Goal: Information Seeking & Learning: Learn about a topic

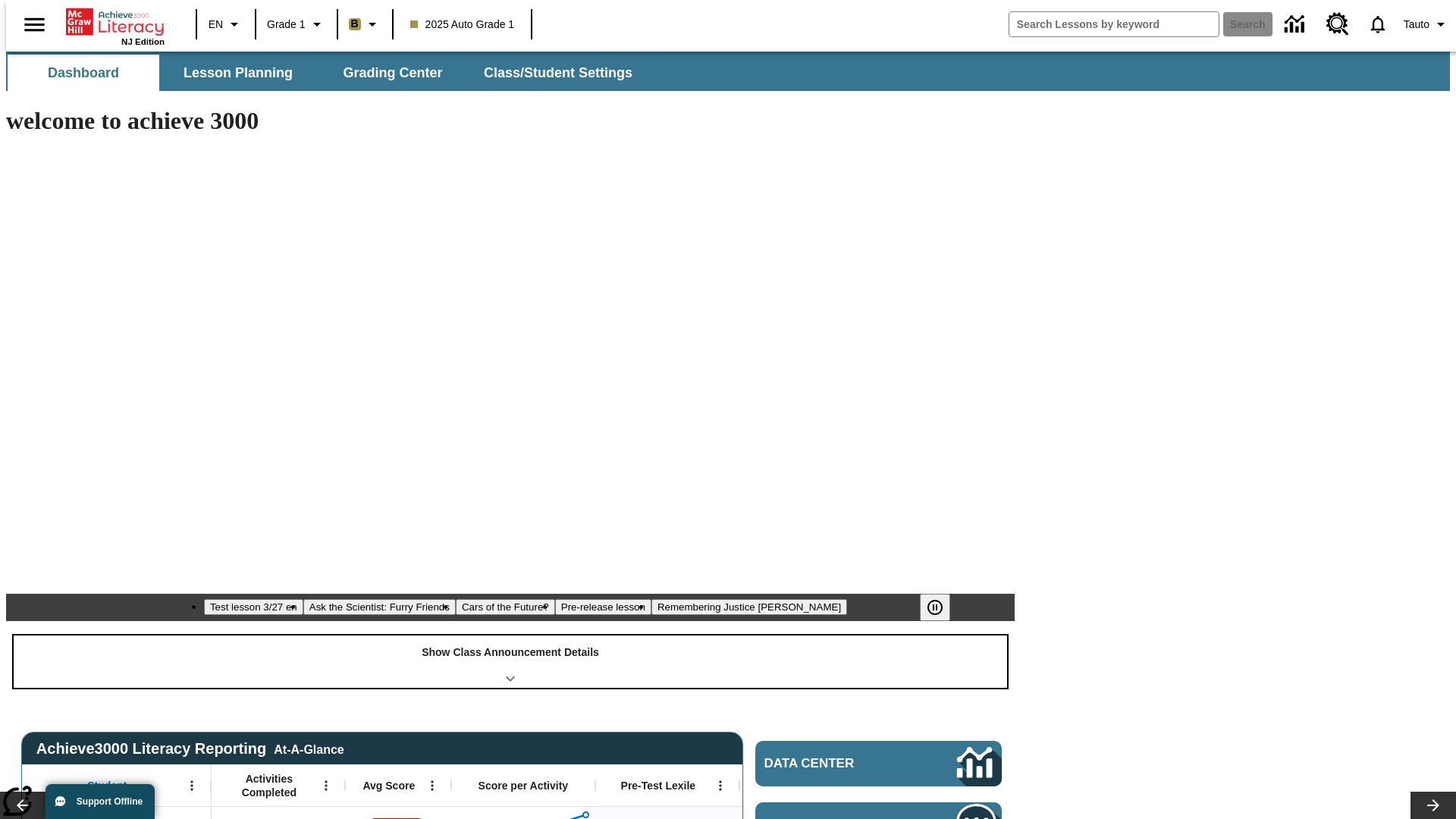
click at [510, 635] on div "Show Class Announcement Details" at bounding box center [510, 662] width 994 height 53
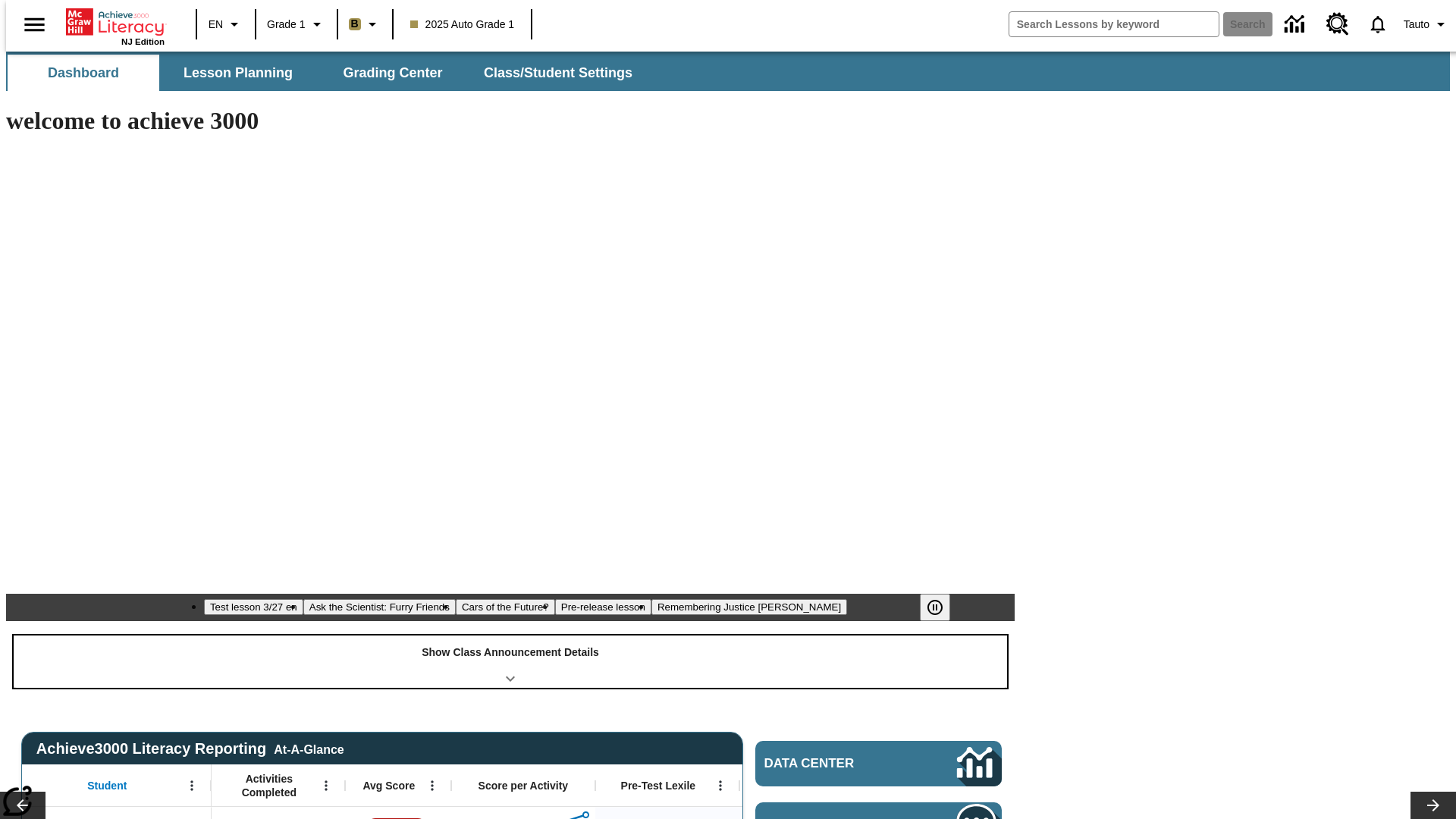
click at [510, 635] on div "Show Class Announcement Details" at bounding box center [510, 662] width 994 height 53
